Goal: Transaction & Acquisition: Purchase product/service

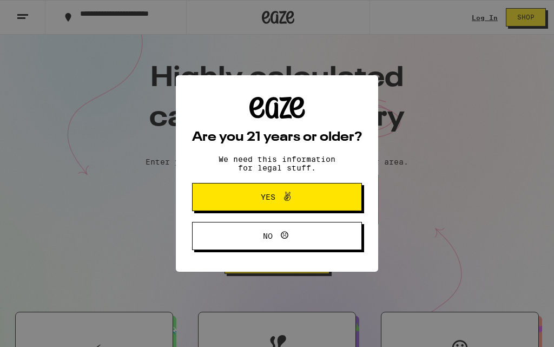
click at [287, 203] on icon at bounding box center [287, 196] width 13 height 13
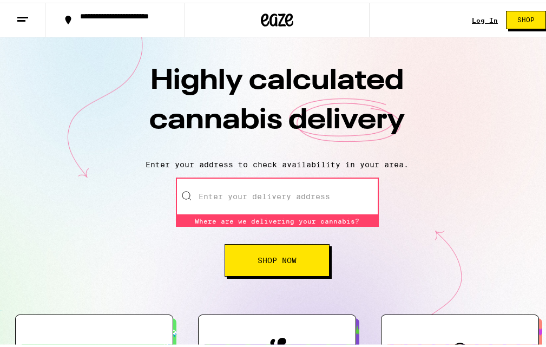
click at [225, 206] on input "Enter your delivery address" at bounding box center [277, 194] width 203 height 38
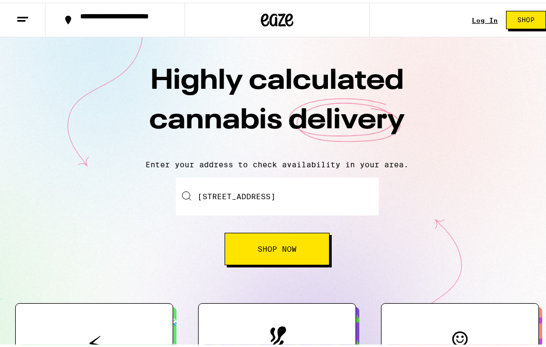
click at [267, 258] on button "Shop Now" at bounding box center [277, 246] width 105 height 32
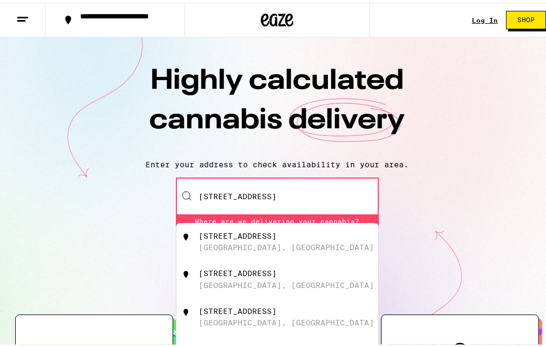
click at [247, 247] on div "[GEOGRAPHIC_DATA], [GEOGRAPHIC_DATA]" at bounding box center [286, 244] width 175 height 9
type input "[STREET_ADDRESS]"
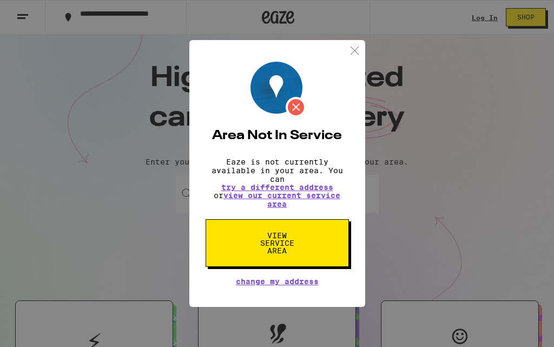
click at [277, 245] on span "View Service Area" at bounding box center [278, 243] width 56 height 23
